Goal: Information Seeking & Learning: Learn about a topic

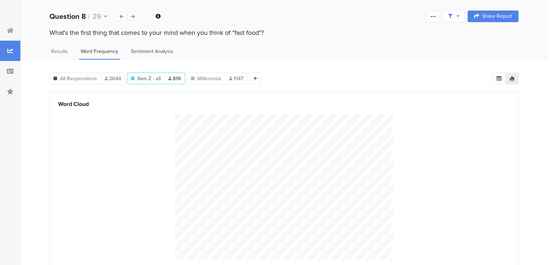
click at [163, 50] on span "Sentiment Analysis" at bounding box center [152, 52] width 43 height 8
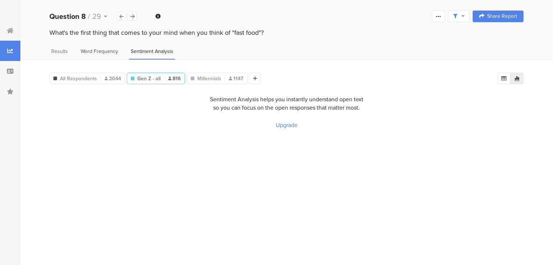
click at [102, 49] on span "Word Frequency" at bounding box center [99, 52] width 37 height 8
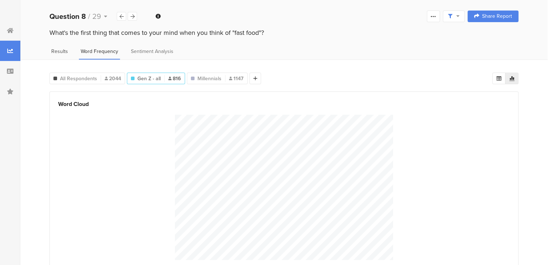
click at [54, 51] on span "Results" at bounding box center [59, 52] width 17 height 8
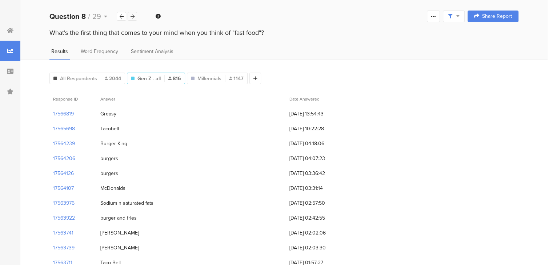
click at [133, 14] on icon at bounding box center [132, 16] width 4 height 5
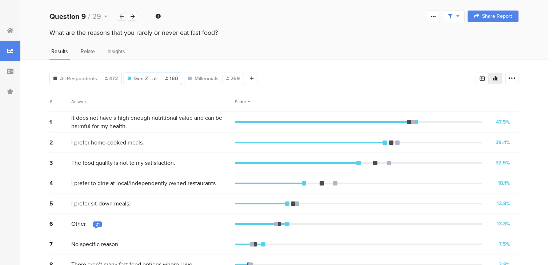
click at [122, 18] on icon at bounding box center [122, 16] width 4 height 5
